Goal: Transaction & Acquisition: Purchase product/service

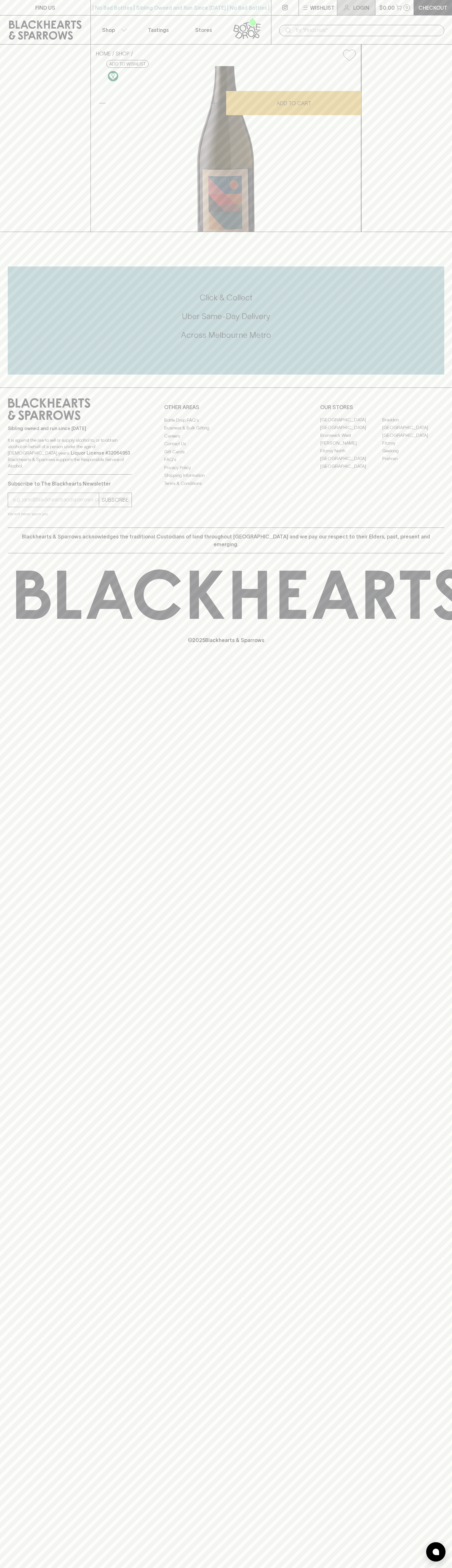
click at [353, 12] on link "Login" at bounding box center [356, 7] width 38 height 15
click at [442, 232] on div "HOME SHOP Vino Aperto Prosecco King Valley 2024 $22.00 Add to wishlist 10% disc…" at bounding box center [226, 138] width 452 height 187
click at [75, 1567] on html "FIND US | No Bad Bottles | Sibling Owned and Run Since 2006 | No Bad Bottles | …" at bounding box center [226, 784] width 452 height 1568
click at [12, 1093] on div "FIND US | No Bad Bottles | Sibling Owned and Run Since 2006 | No Bad Bottles | …" at bounding box center [226, 784] width 452 height 1568
